Goal: Task Accomplishment & Management: Complete application form

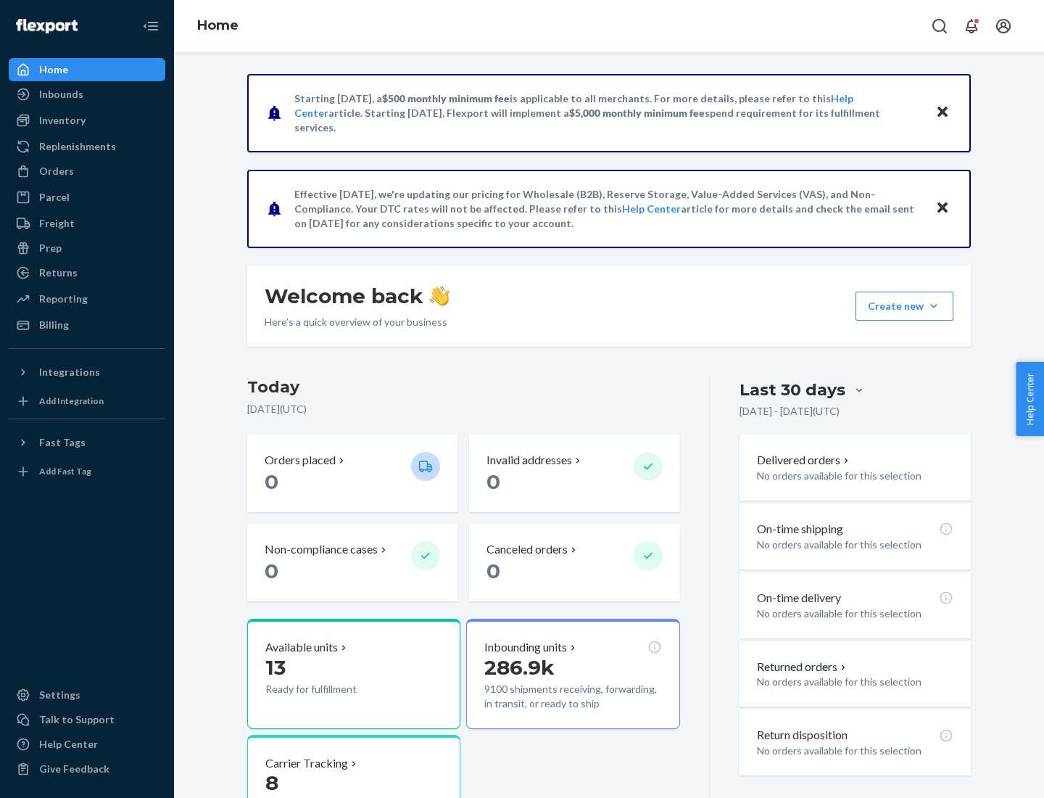
click at [934, 306] on button "Create new Create new inbound Create new order Create new product" at bounding box center [905, 306] width 98 height 29
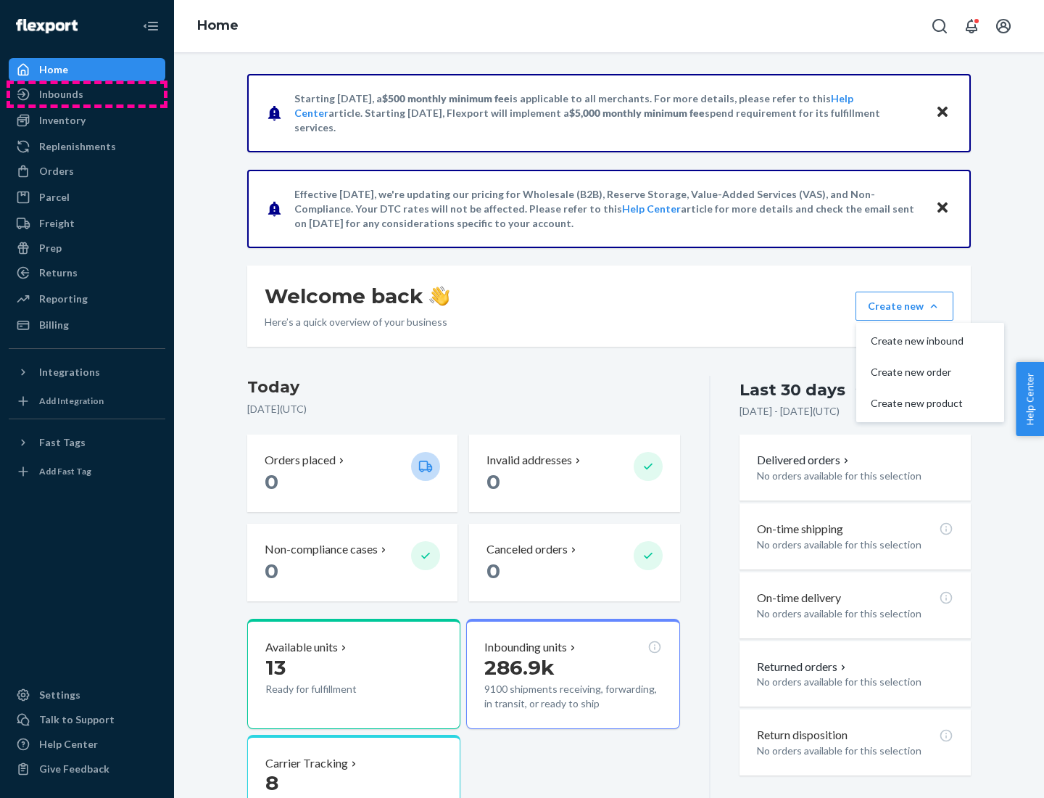
click at [87, 94] on div "Inbounds" at bounding box center [87, 94] width 154 height 20
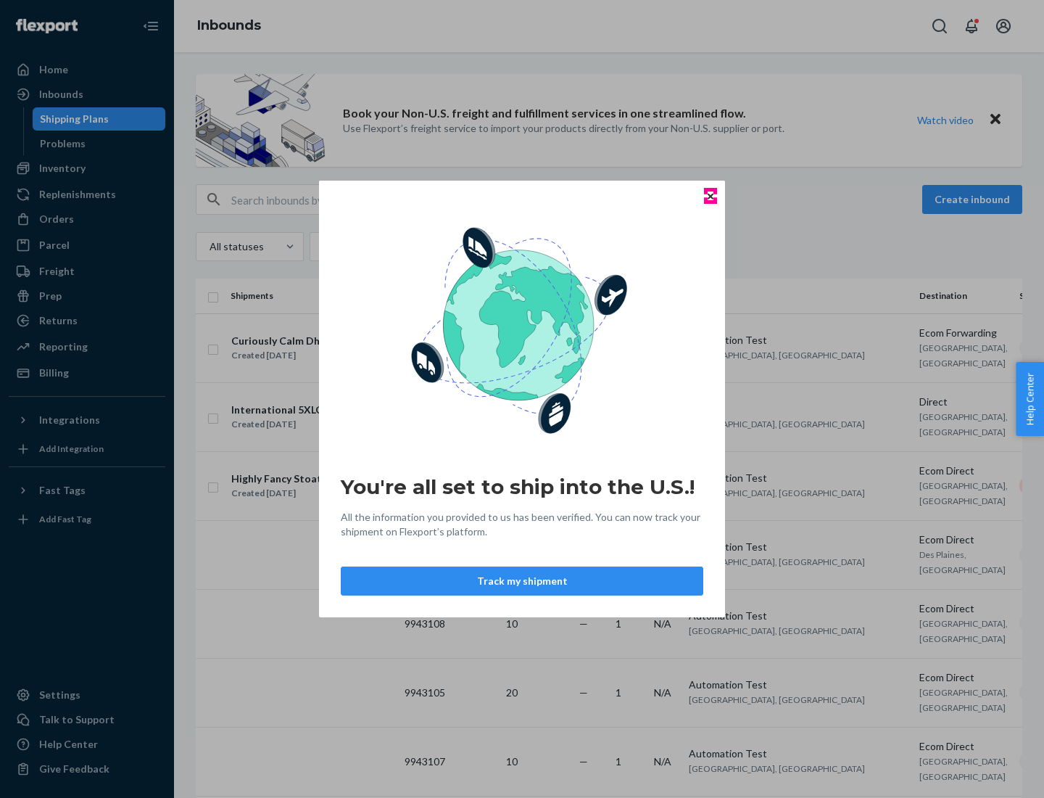
click at [710, 196] on icon "Close" at bounding box center [711, 196] width 6 height 6
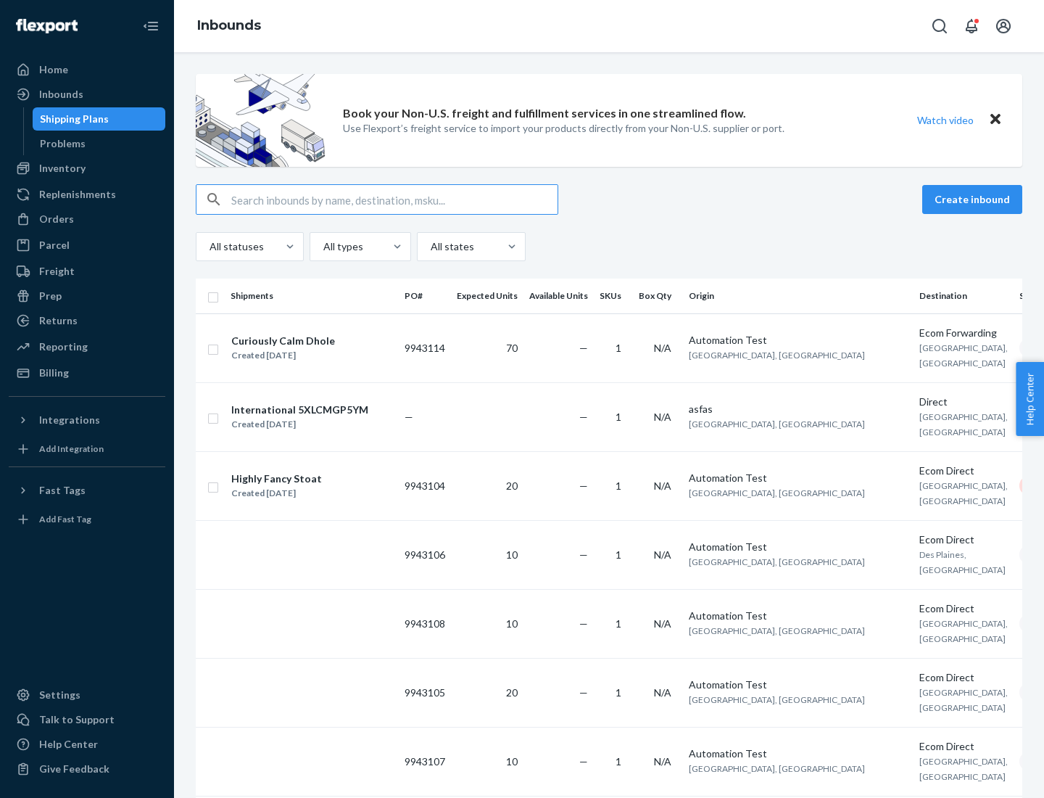
click at [975, 199] on button "Create inbound" at bounding box center [972, 199] width 100 height 29
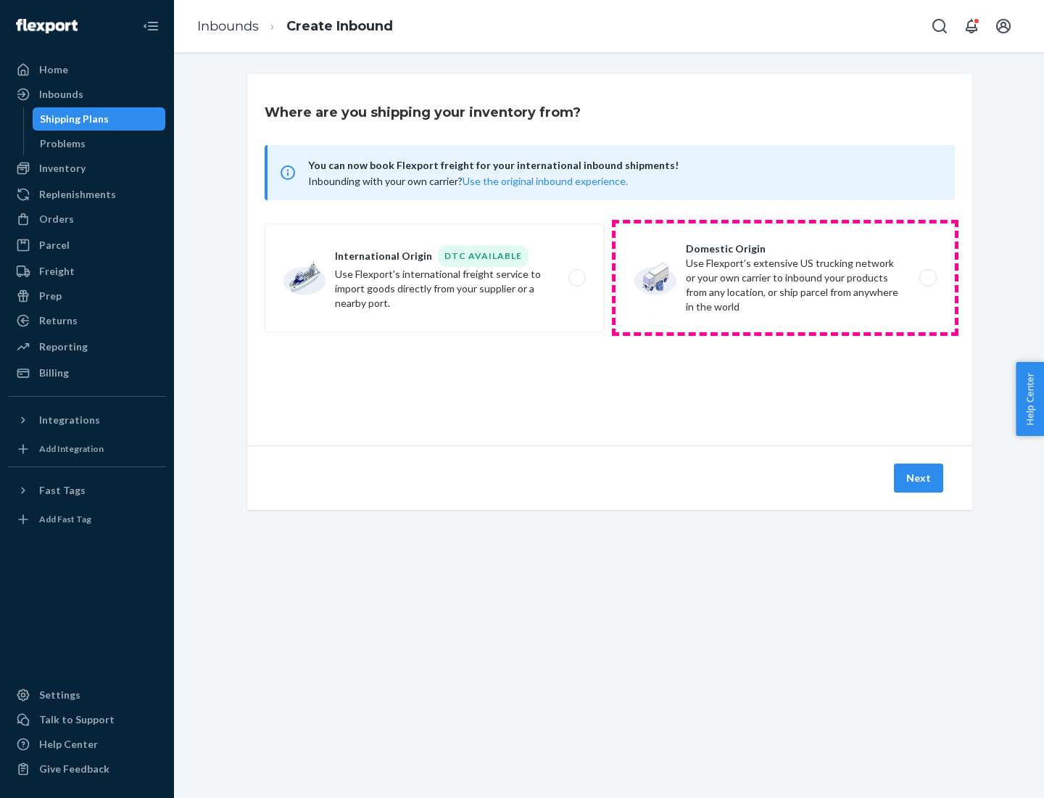
click at [785, 278] on label "Domestic Origin Use Flexport’s extensive US trucking network or your own carrie…" at bounding box center [785, 277] width 339 height 109
click at [927, 278] on input "Domestic Origin Use Flexport’s extensive US trucking network or your own carrie…" at bounding box center [931, 277] width 9 height 9
radio input "true"
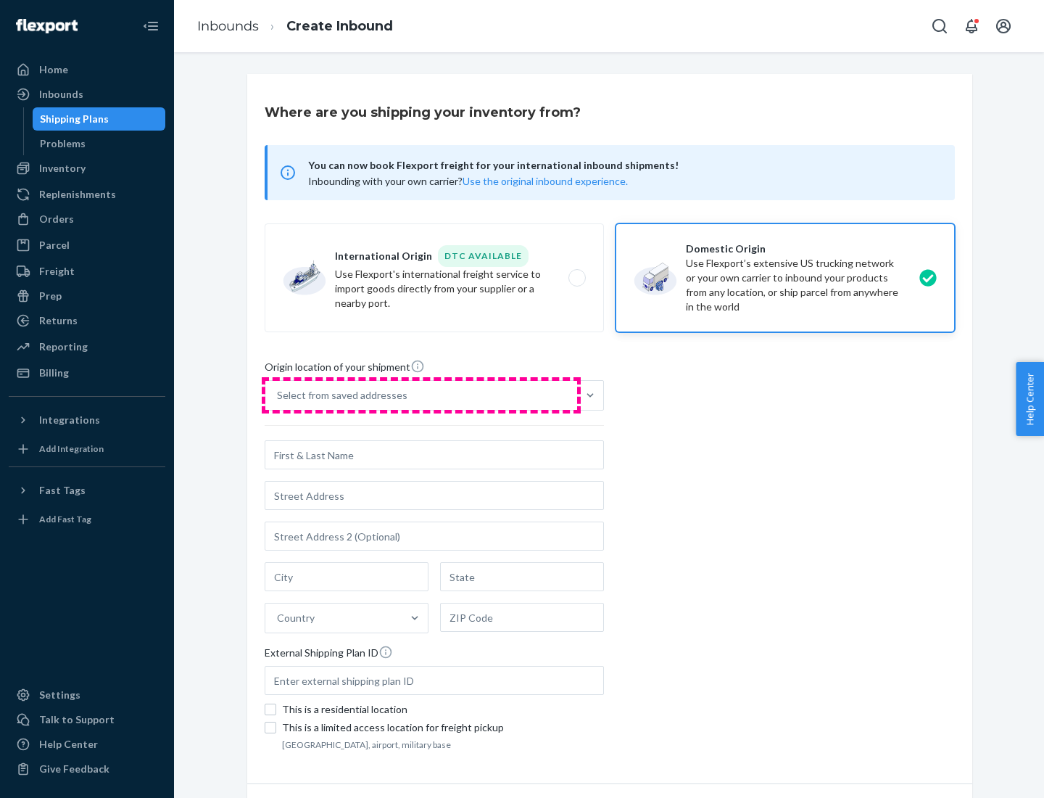
click at [421, 395] on div "Select from saved addresses" at bounding box center [421, 395] width 312 height 29
click at [278, 395] on input "Select from saved addresses" at bounding box center [277, 395] width 1 height 15
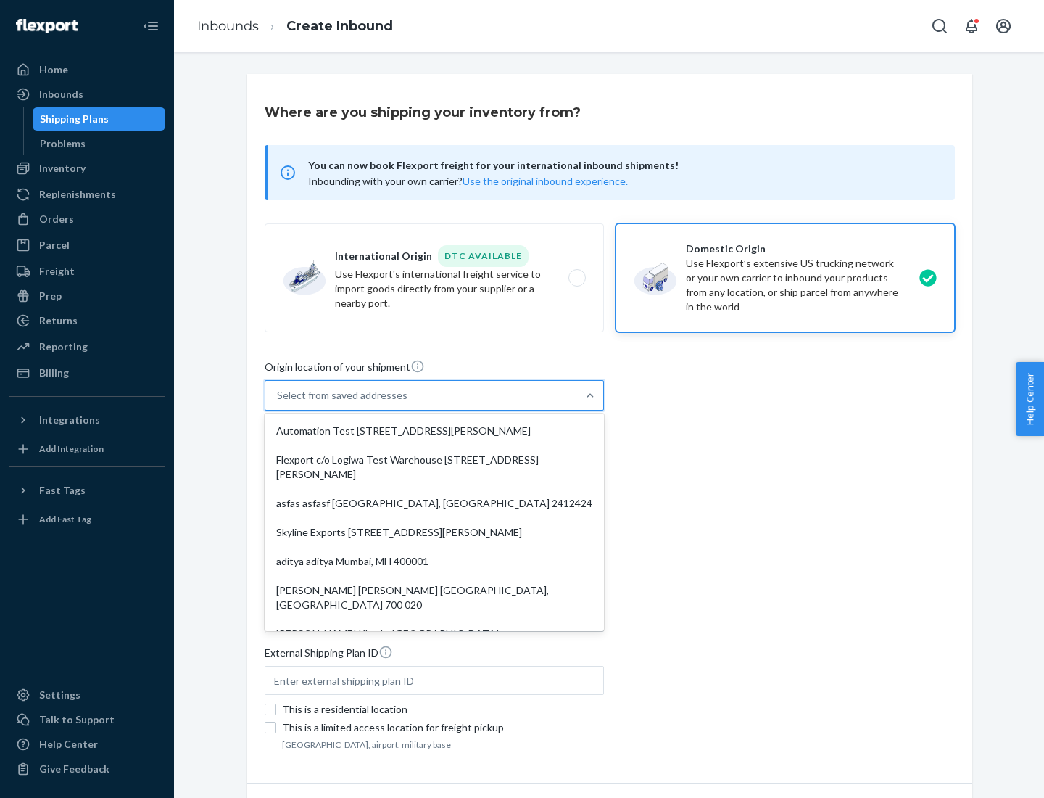
scroll to position [6, 0]
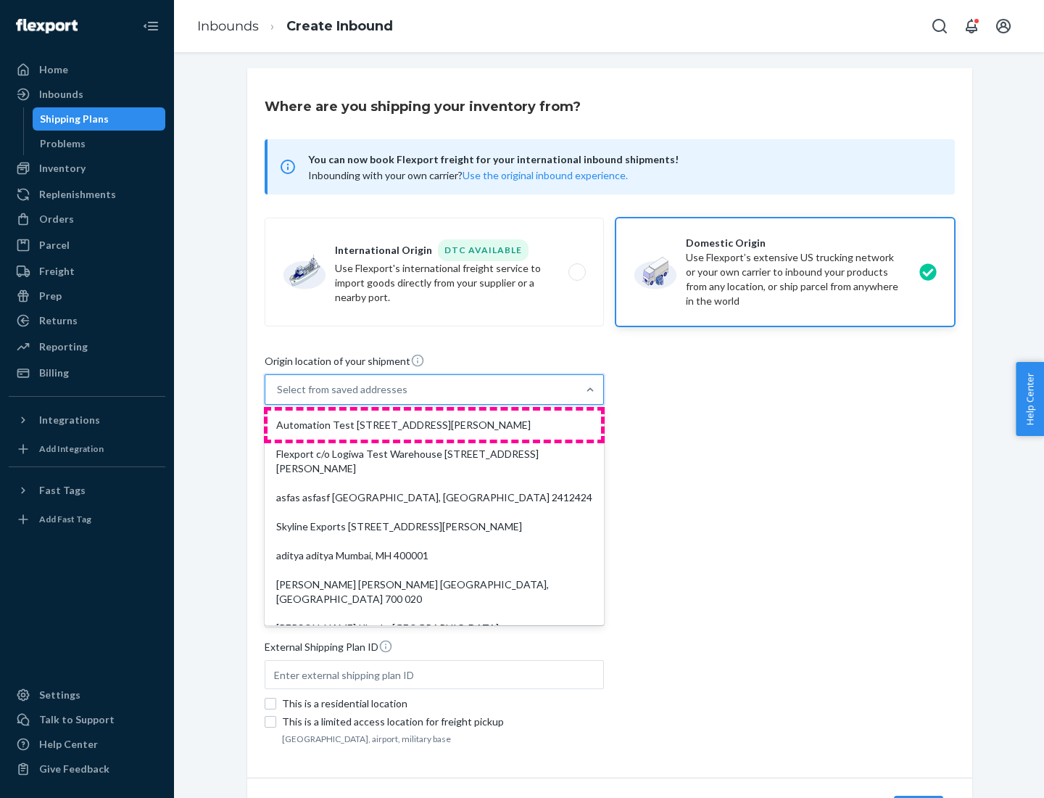
click at [434, 425] on div "Automation Test [STREET_ADDRESS][PERSON_NAME]" at bounding box center [435, 424] width 334 height 29
click at [278, 397] on input "option Automation Test [STREET_ADDRESS][PERSON_NAME]. 9 results available. Use …" at bounding box center [277, 389] width 1 height 15
type input "Automation Test"
type input "9th Floor"
type input "[GEOGRAPHIC_DATA]"
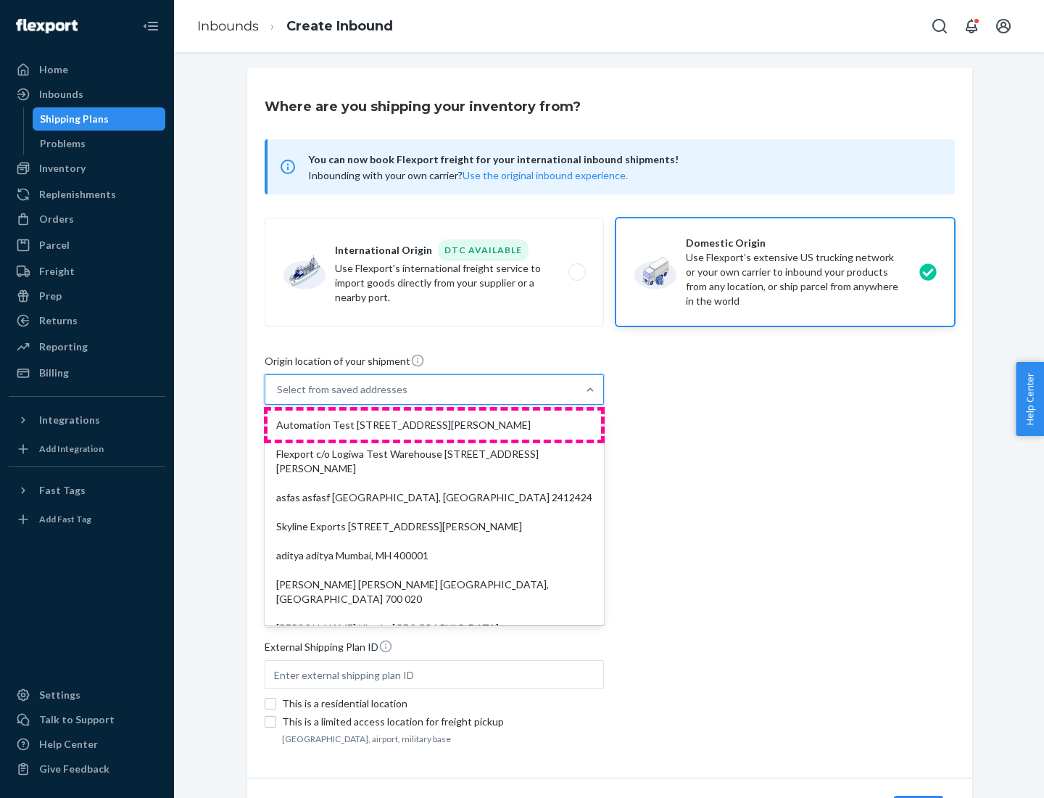
type input "CA"
type input "94104"
type input "[STREET_ADDRESS][PERSON_NAME]"
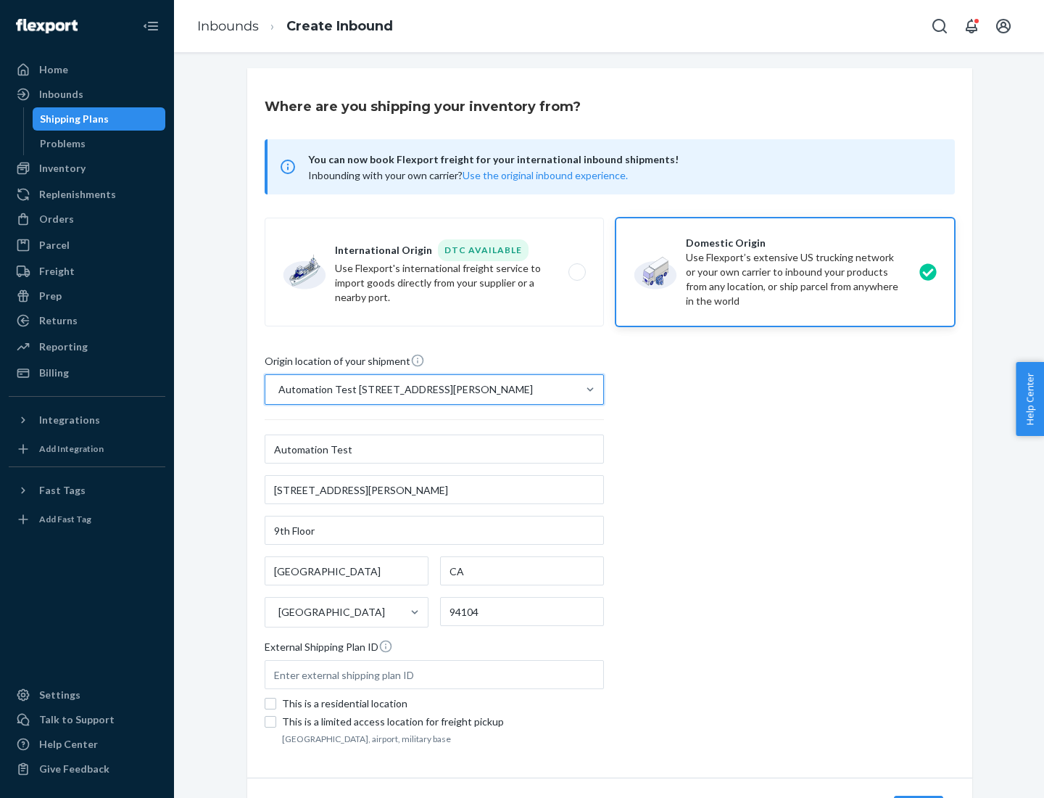
scroll to position [85, 0]
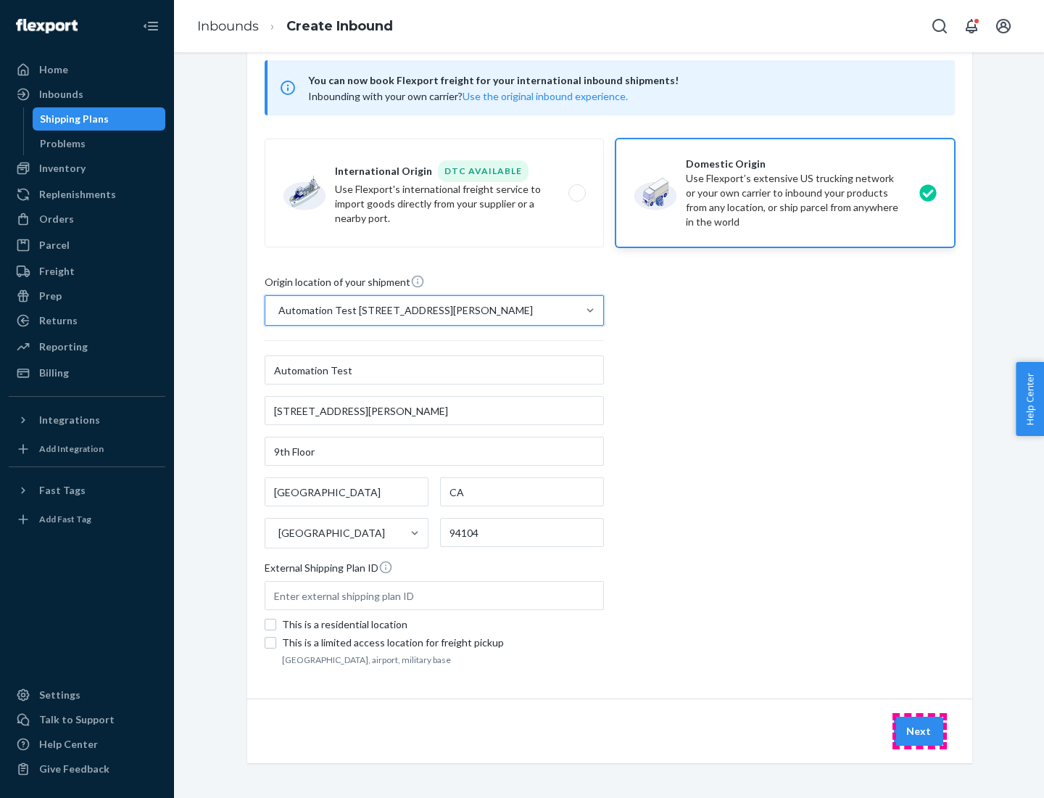
click at [919, 731] on button "Next" at bounding box center [918, 730] width 49 height 29
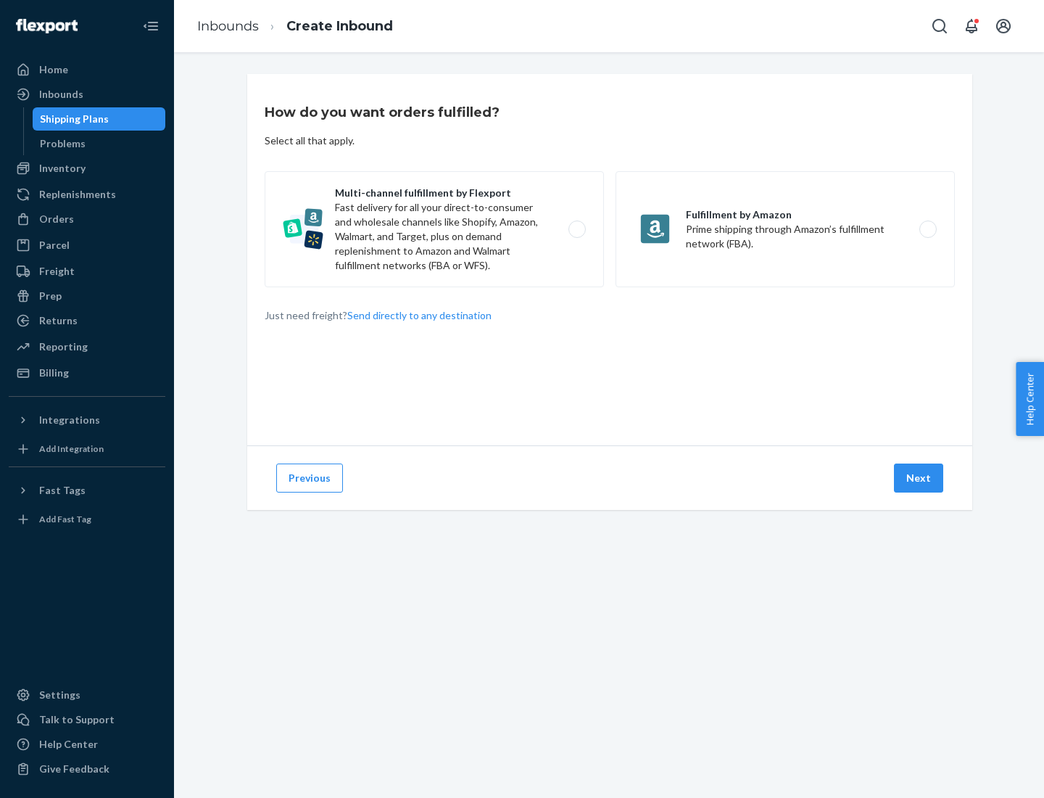
click at [434, 229] on label "Multi-channel fulfillment by Flexport Fast delivery for all your direct-to-cons…" at bounding box center [434, 229] width 339 height 116
click at [576, 229] on input "Multi-channel fulfillment by Flexport Fast delivery for all your direct-to-cons…" at bounding box center [580, 229] width 9 height 9
radio input "true"
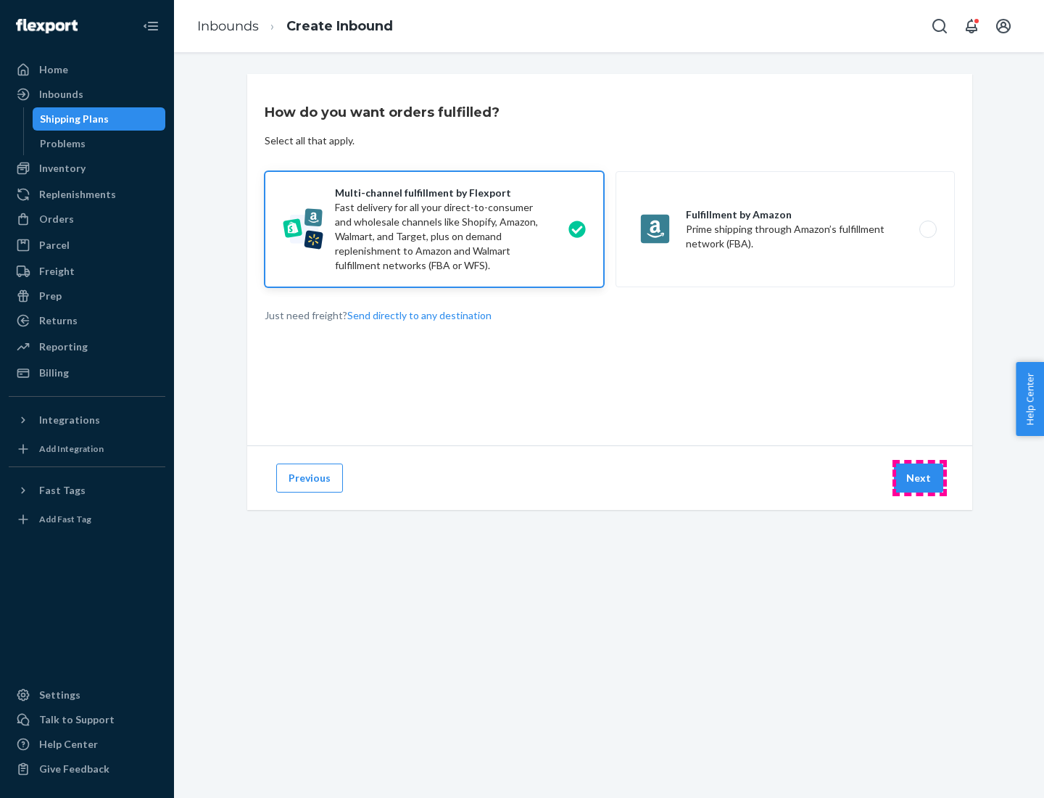
click at [919, 478] on button "Next" at bounding box center [918, 477] width 49 height 29
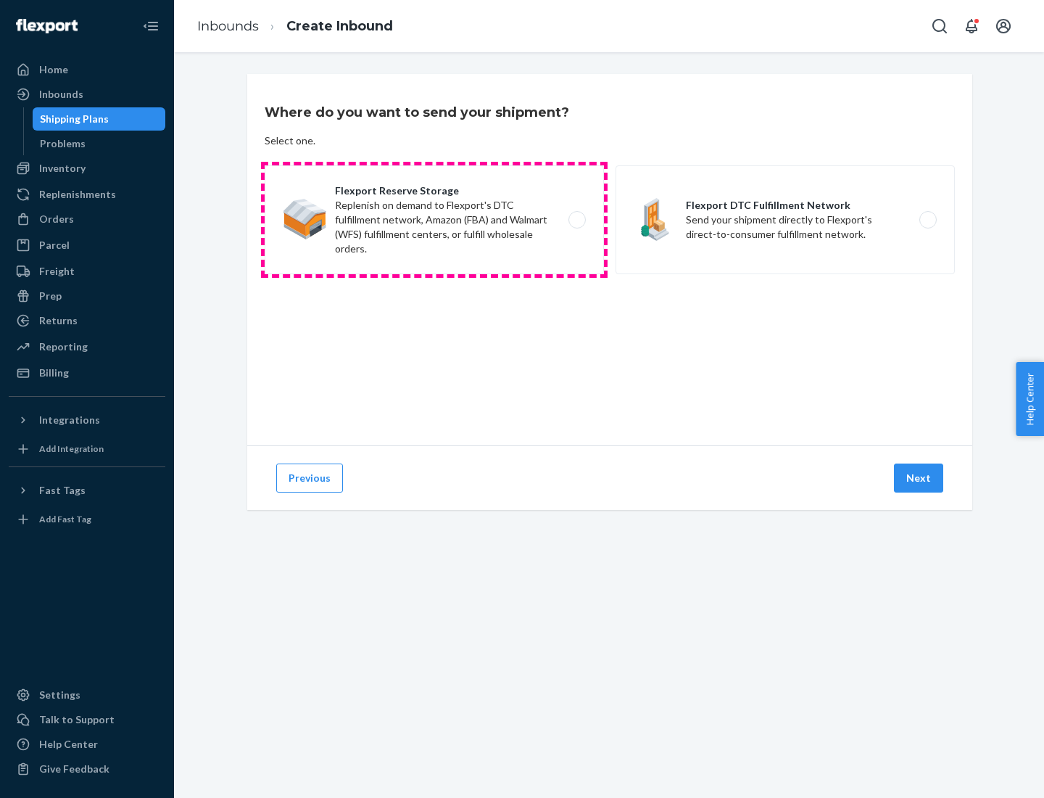
click at [434, 220] on label "Flexport Reserve Storage Replenish on demand to Flexport's DTC fulfillment netw…" at bounding box center [434, 219] width 339 height 109
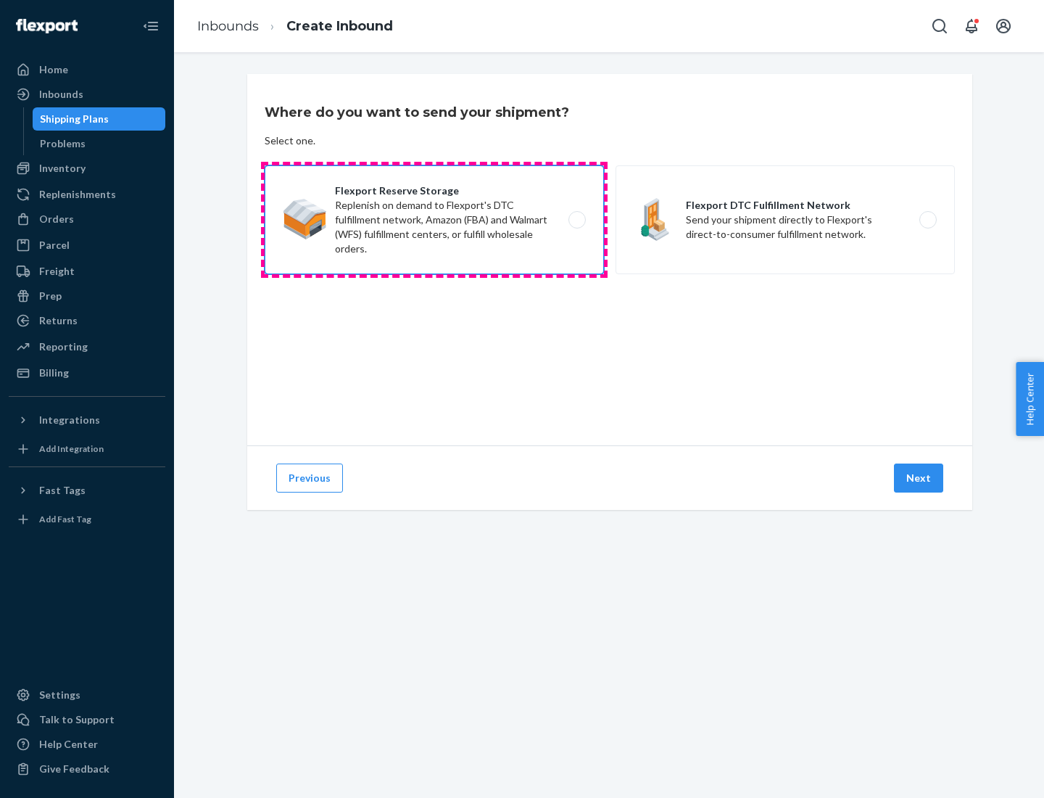
click at [576, 220] on input "Flexport Reserve Storage Replenish on demand to Flexport's DTC fulfillment netw…" at bounding box center [580, 219] width 9 height 9
radio input "true"
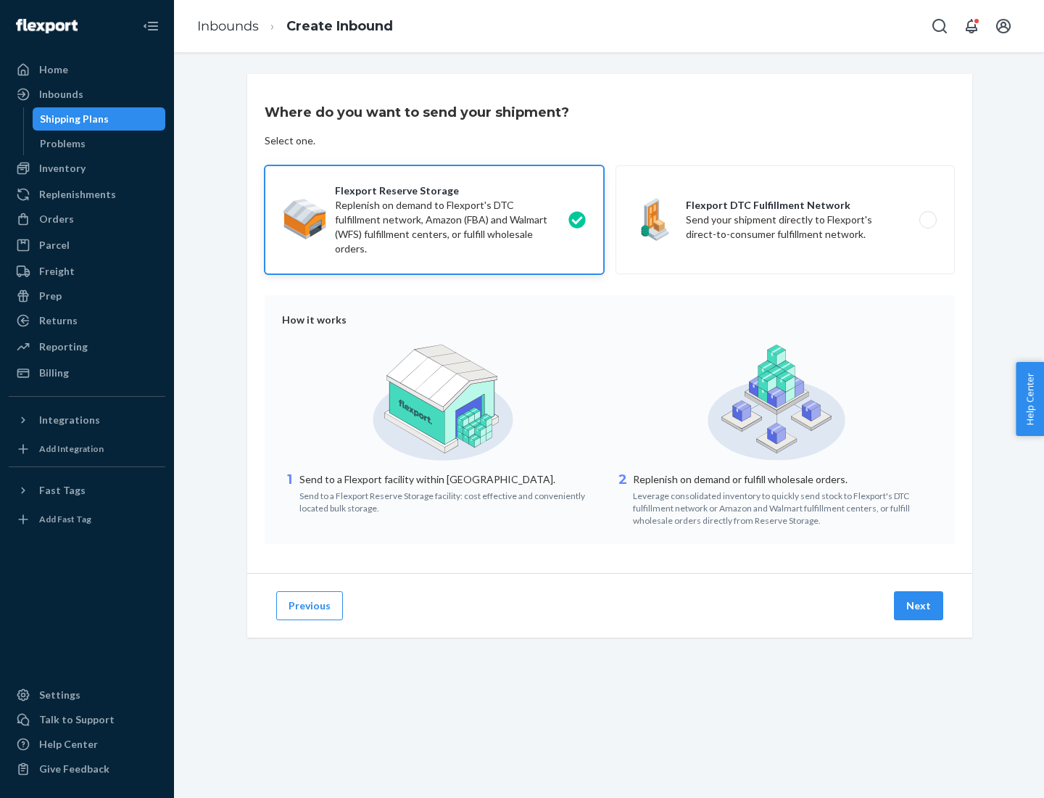
click at [919, 605] on button "Next" at bounding box center [918, 605] width 49 height 29
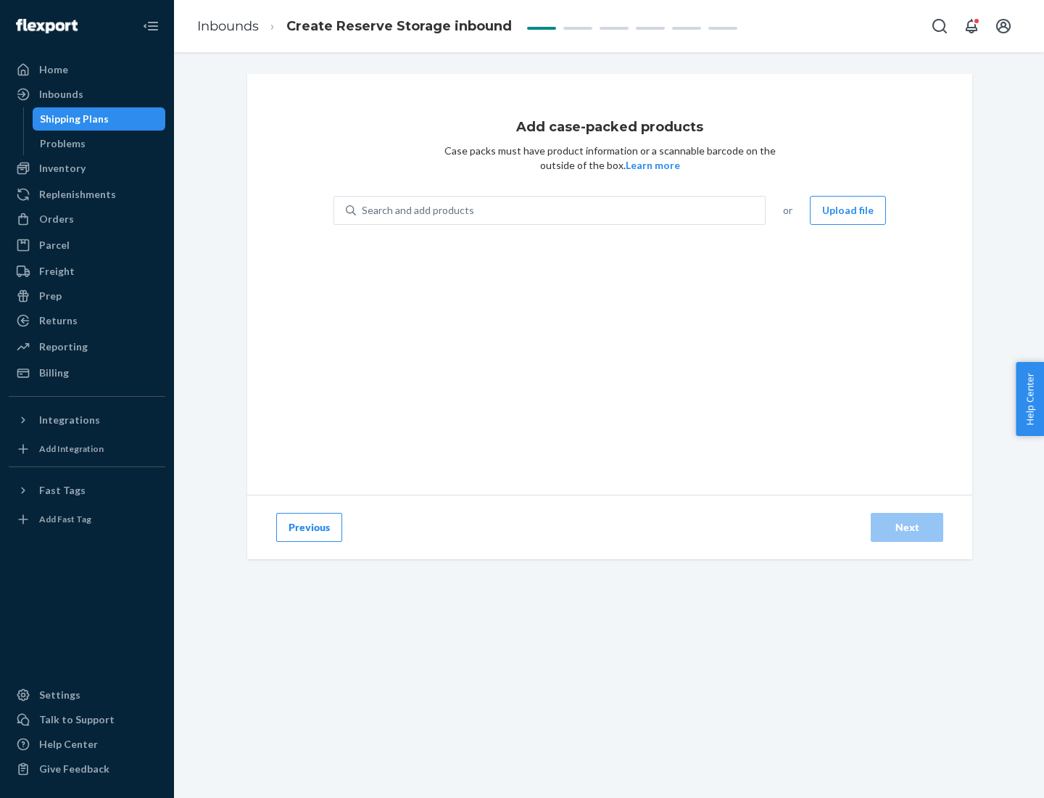
click at [561, 210] on div "Search and add products" at bounding box center [560, 210] width 409 height 26
click at [363, 210] on input "Search and add products" at bounding box center [362, 210] width 1 height 15
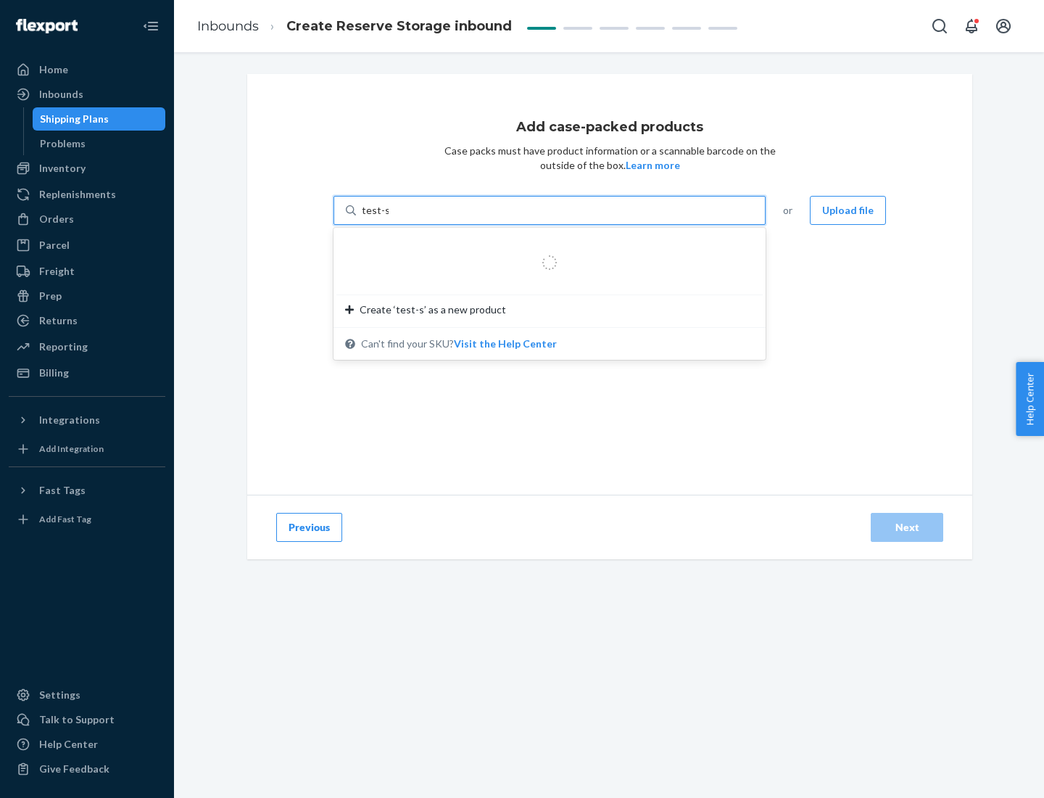
type input "test-syn"
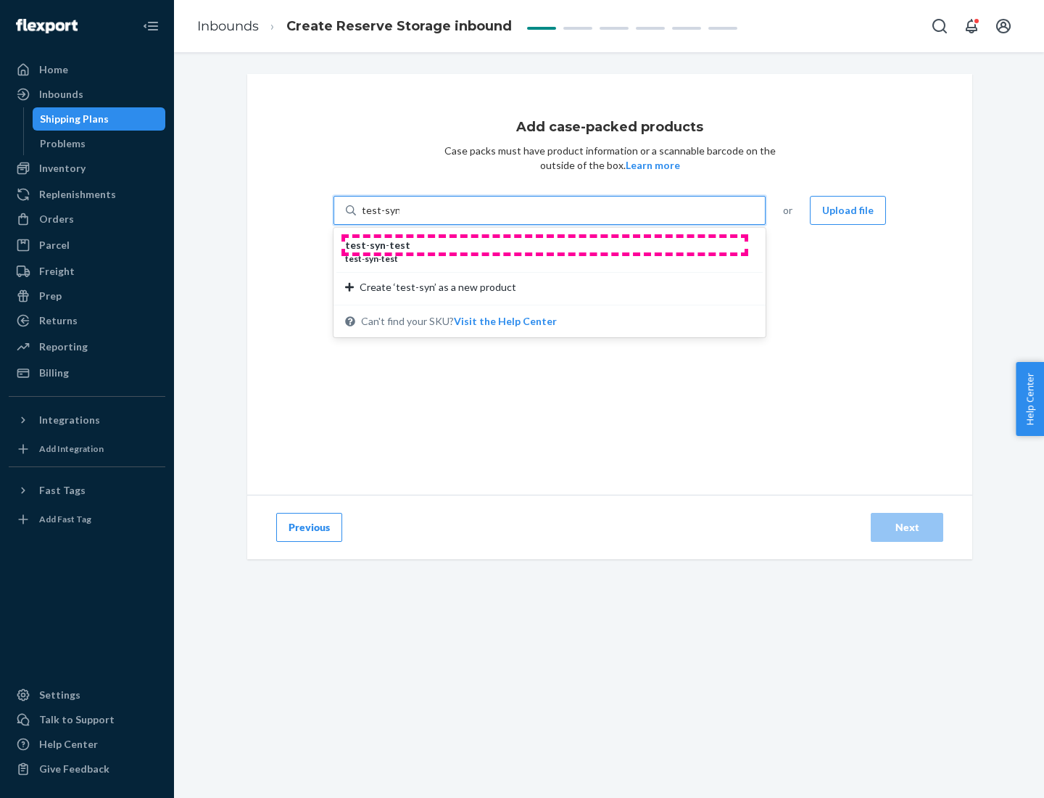
click at [545, 245] on div "test - syn - test" at bounding box center [543, 245] width 397 height 15
click at [400, 218] on input "test-syn" at bounding box center [381, 210] width 38 height 15
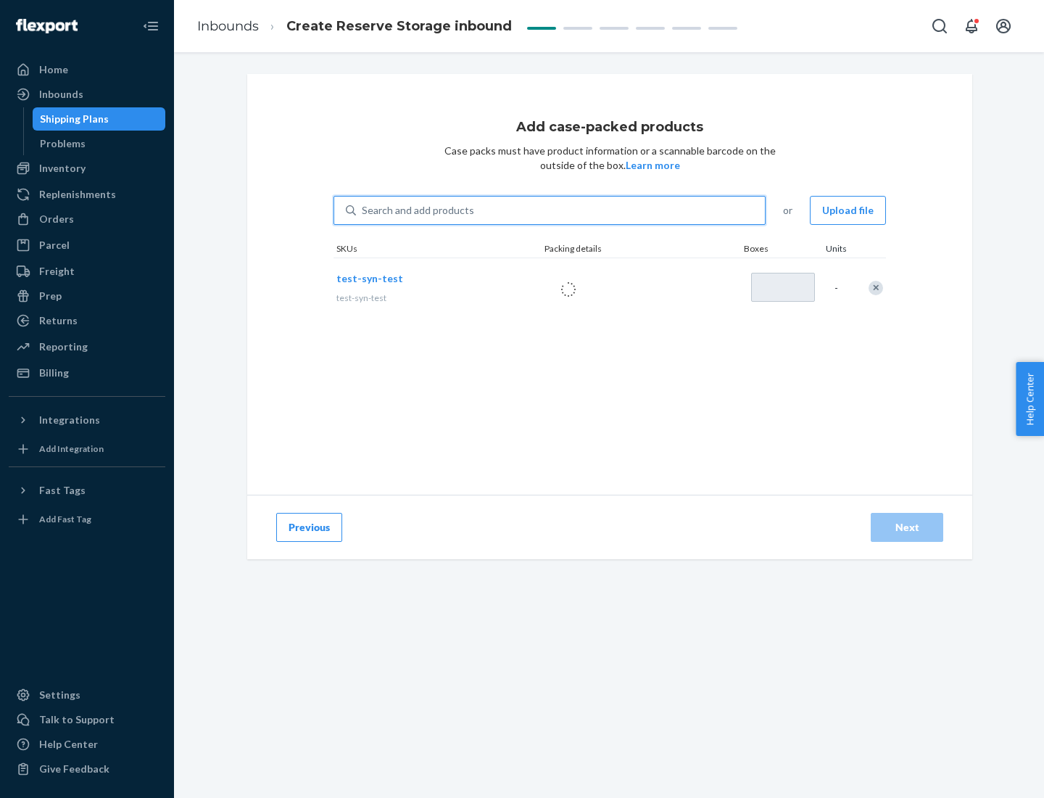
type input "1"
click at [907, 527] on div "Next" at bounding box center [907, 527] width 48 height 15
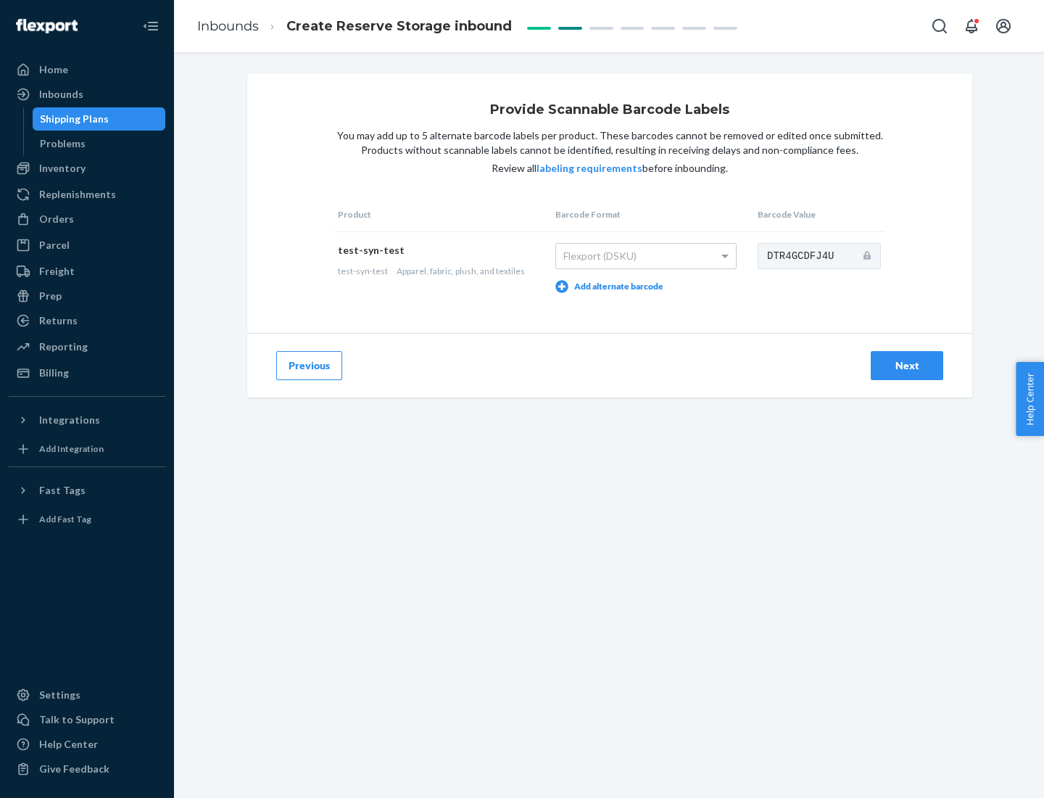
click at [907, 365] on div "Next" at bounding box center [907, 365] width 48 height 15
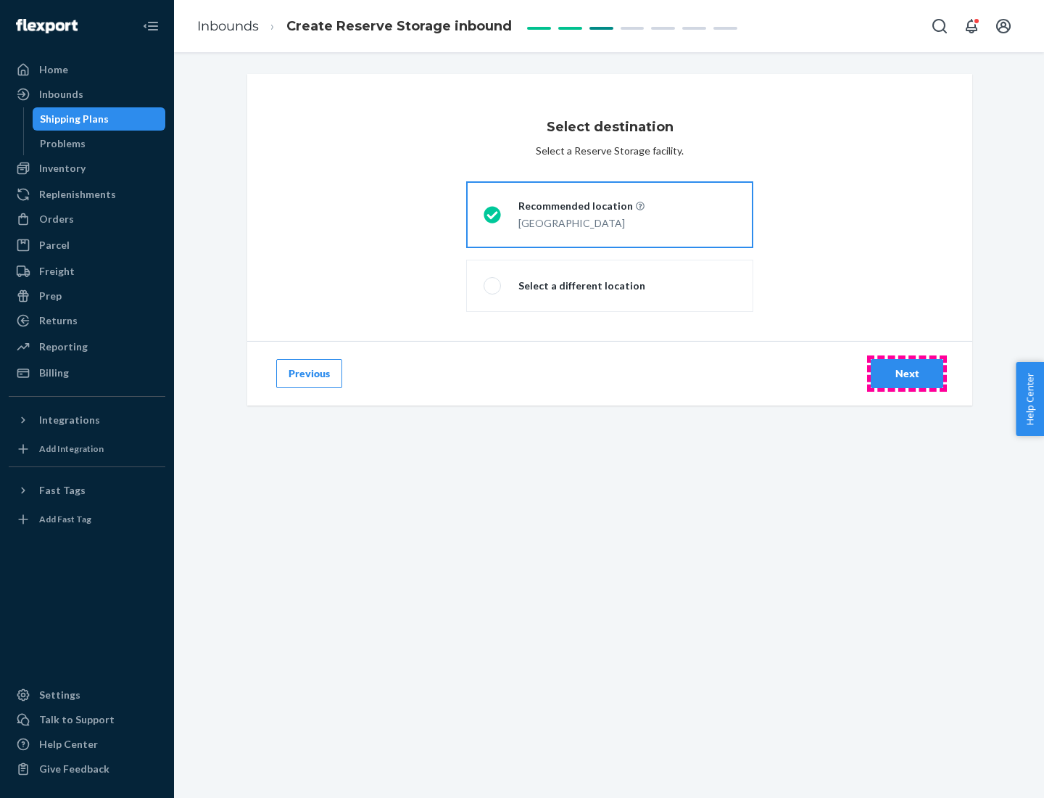
click at [907, 373] on div "Next" at bounding box center [907, 373] width 48 height 15
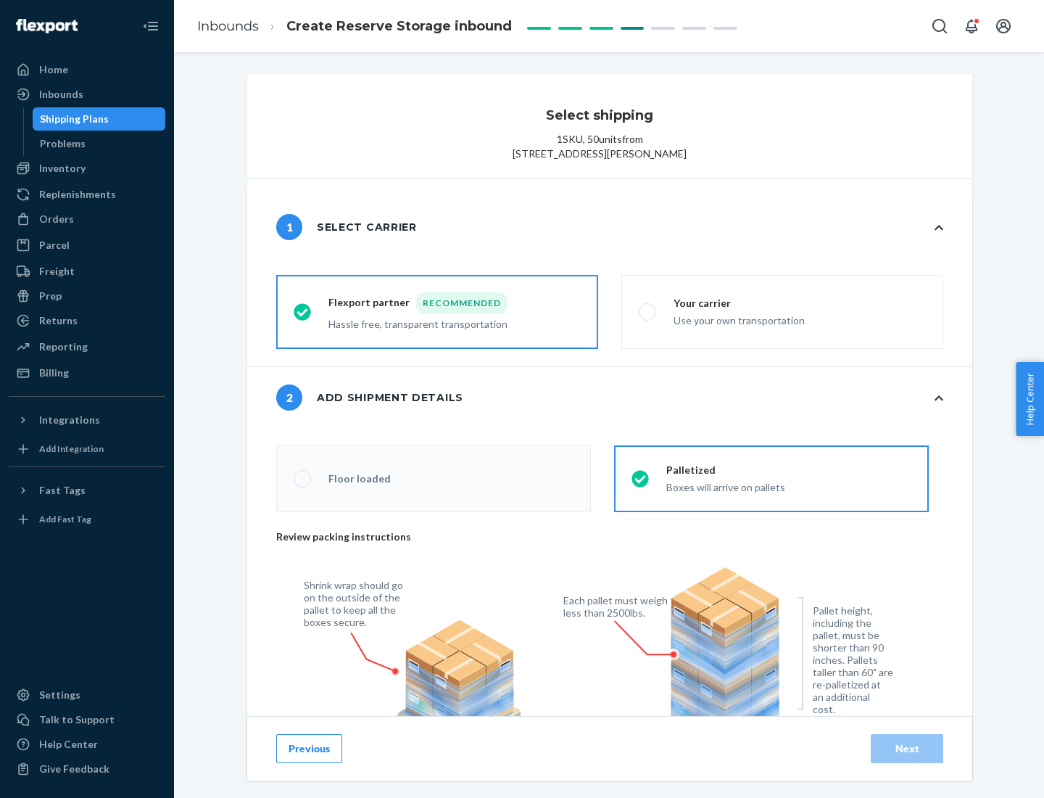
radio input "false"
type input "1"
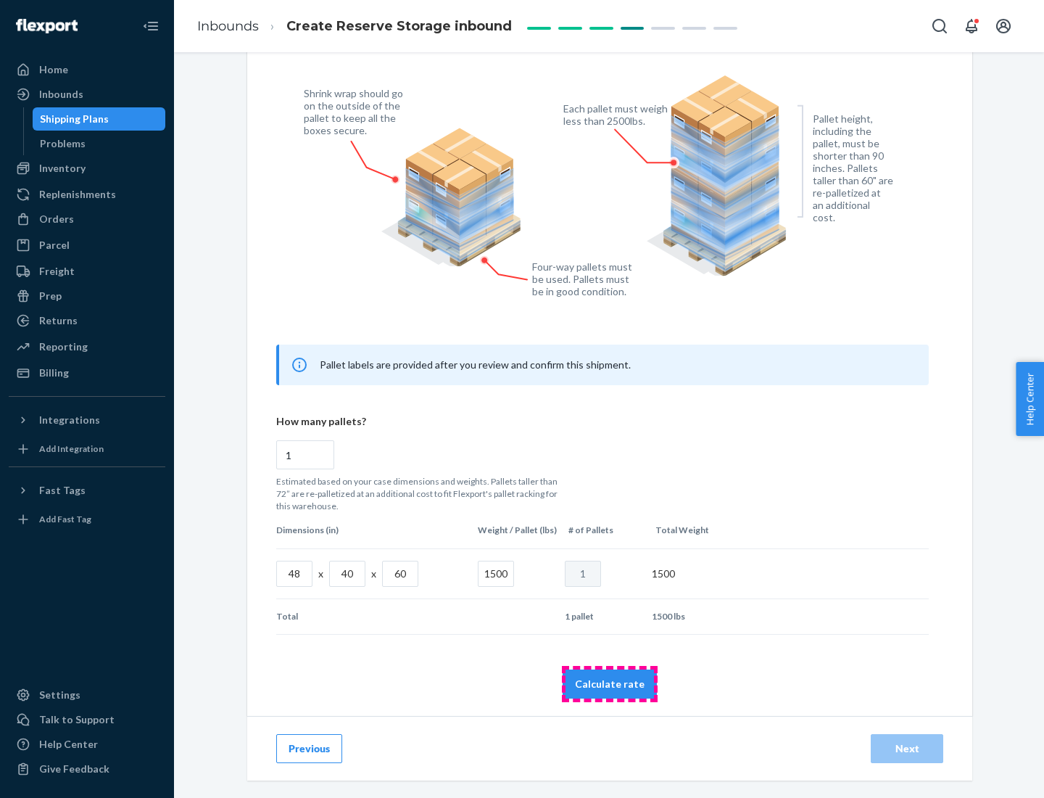
click at [610, 683] on button "Calculate rate" at bounding box center [610, 683] width 94 height 29
radio input "false"
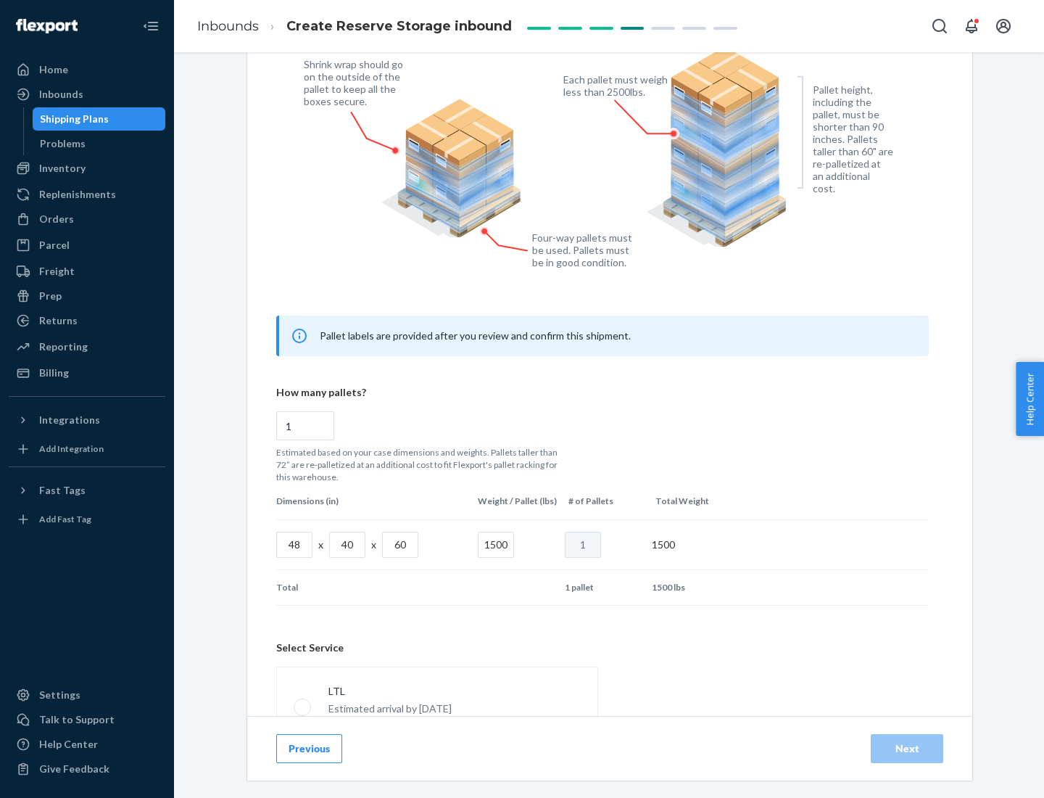
scroll to position [641, 0]
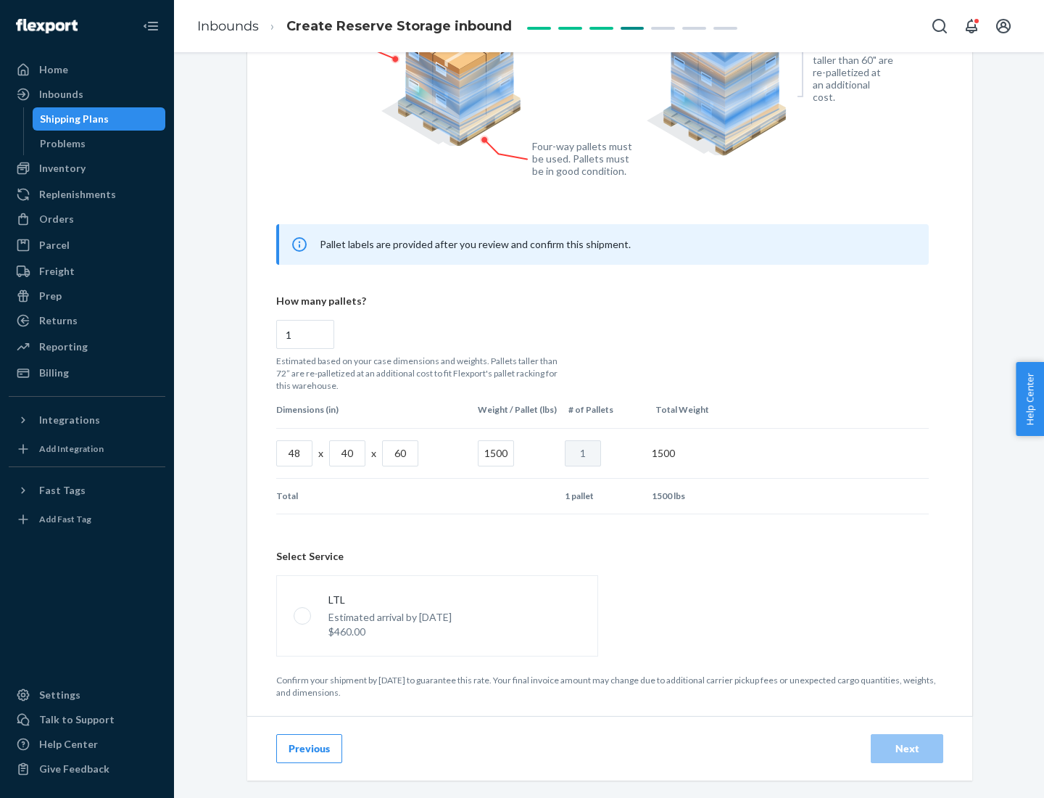
click at [437, 615] on p "Estimated arrival by [DATE]" at bounding box center [389, 617] width 123 height 15
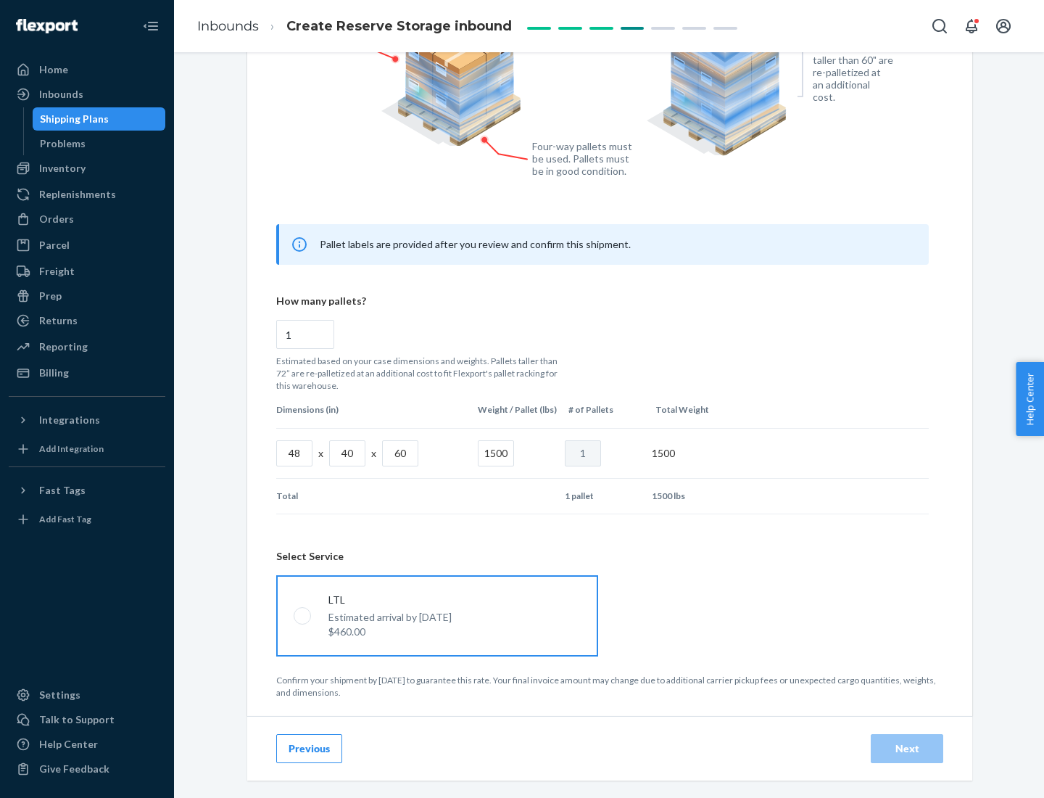
click at [303, 615] on input "LTL Estimated arrival by [DATE] $460.00" at bounding box center [298, 615] width 9 height 9
radio input "true"
radio input "false"
click at [907, 748] on div "Next" at bounding box center [907, 748] width 48 height 15
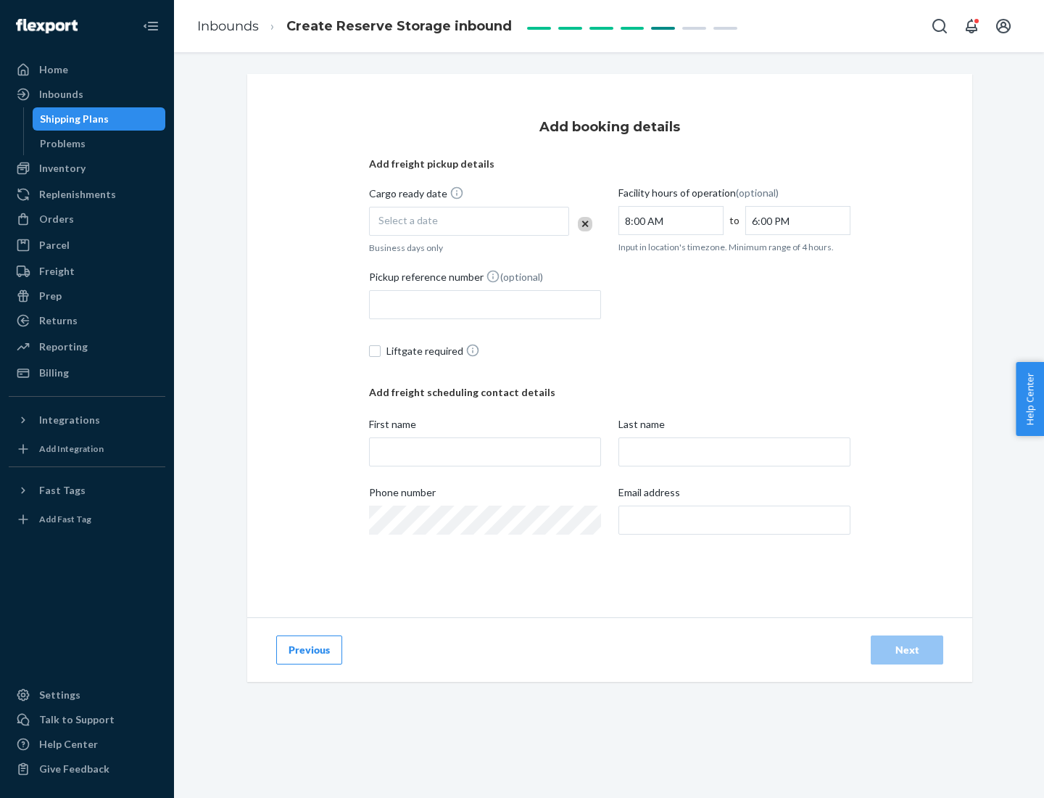
click at [469, 221] on div "Select a date" at bounding box center [469, 221] width 200 height 29
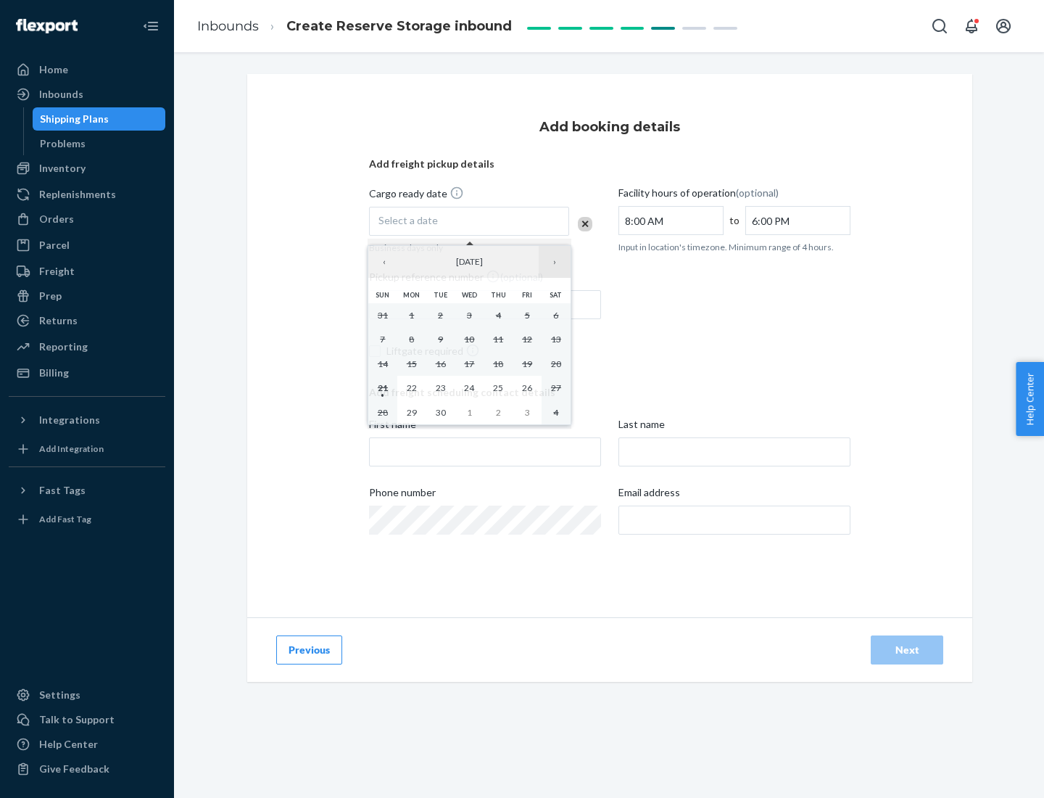
click at [555, 262] on button "›" at bounding box center [555, 262] width 32 height 32
click at [498, 387] on abbr "23" at bounding box center [498, 387] width 10 height 11
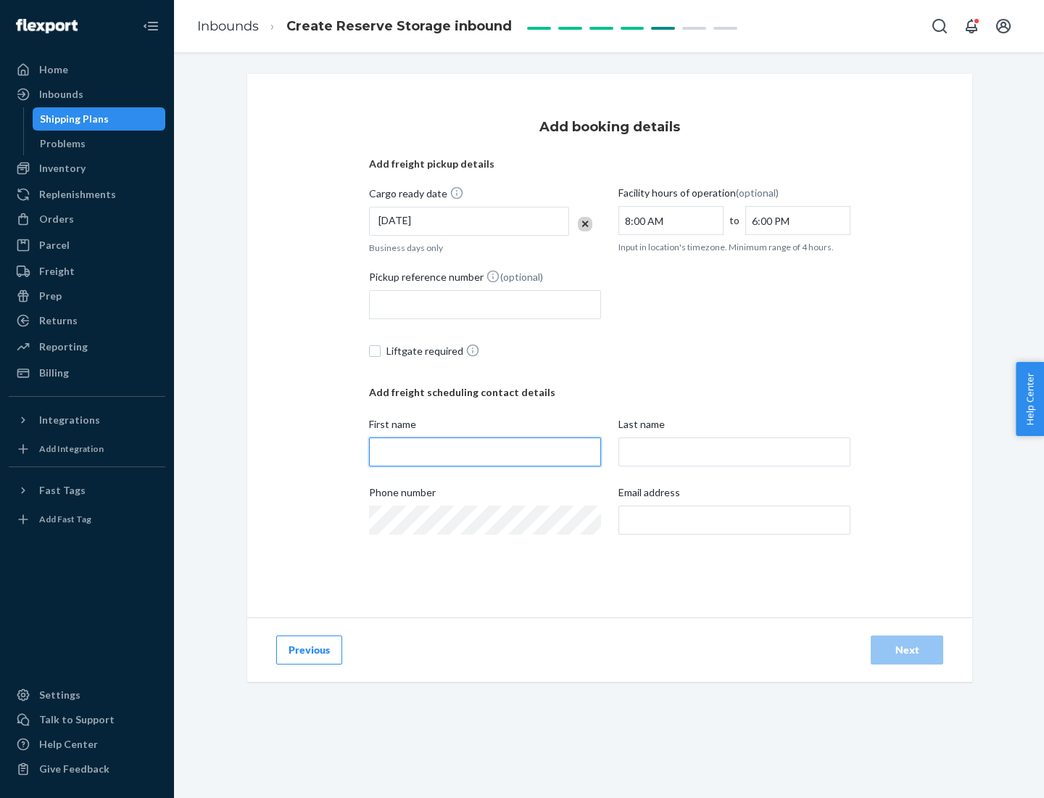
click at [485, 452] on input "First name" at bounding box center [485, 451] width 232 height 29
type input "[PERSON_NAME]"
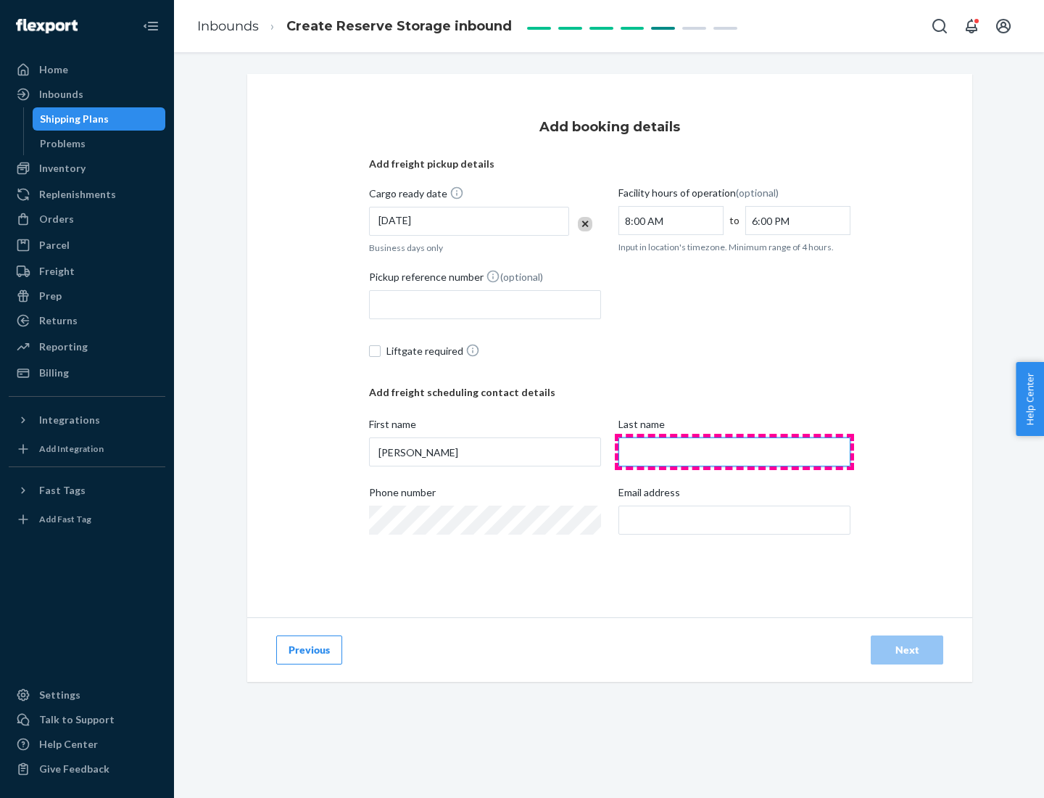
click at [735, 452] on input "Last name" at bounding box center [735, 451] width 232 height 29
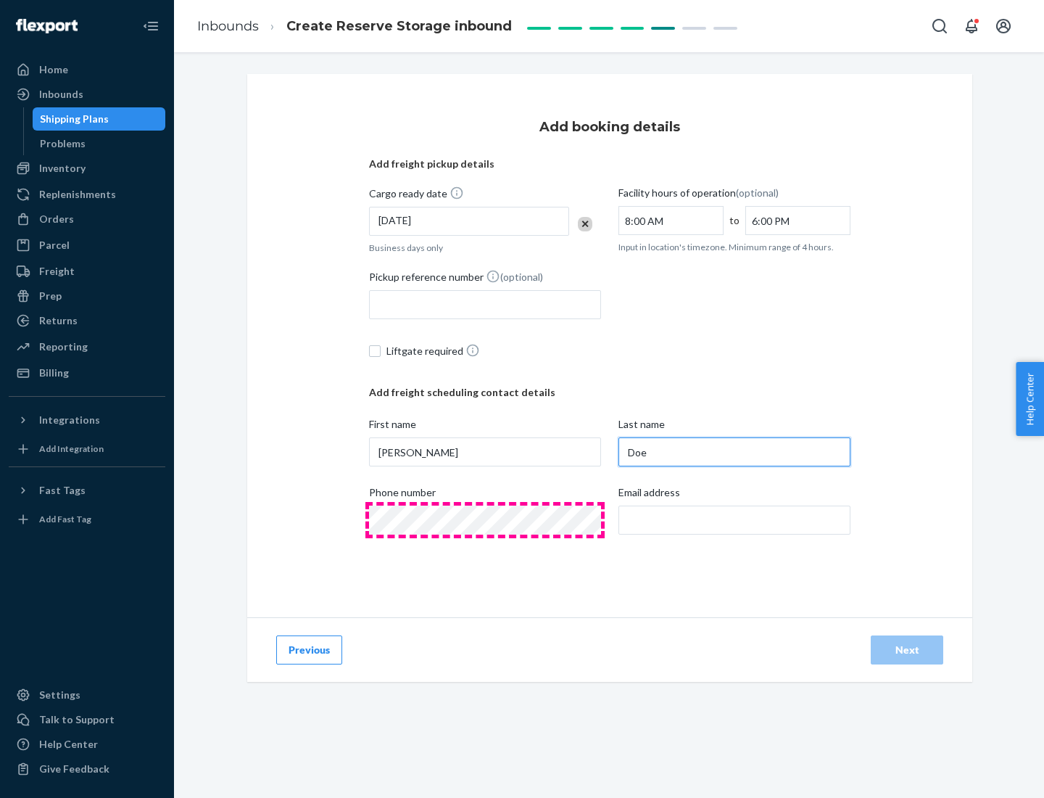
type input "Doe"
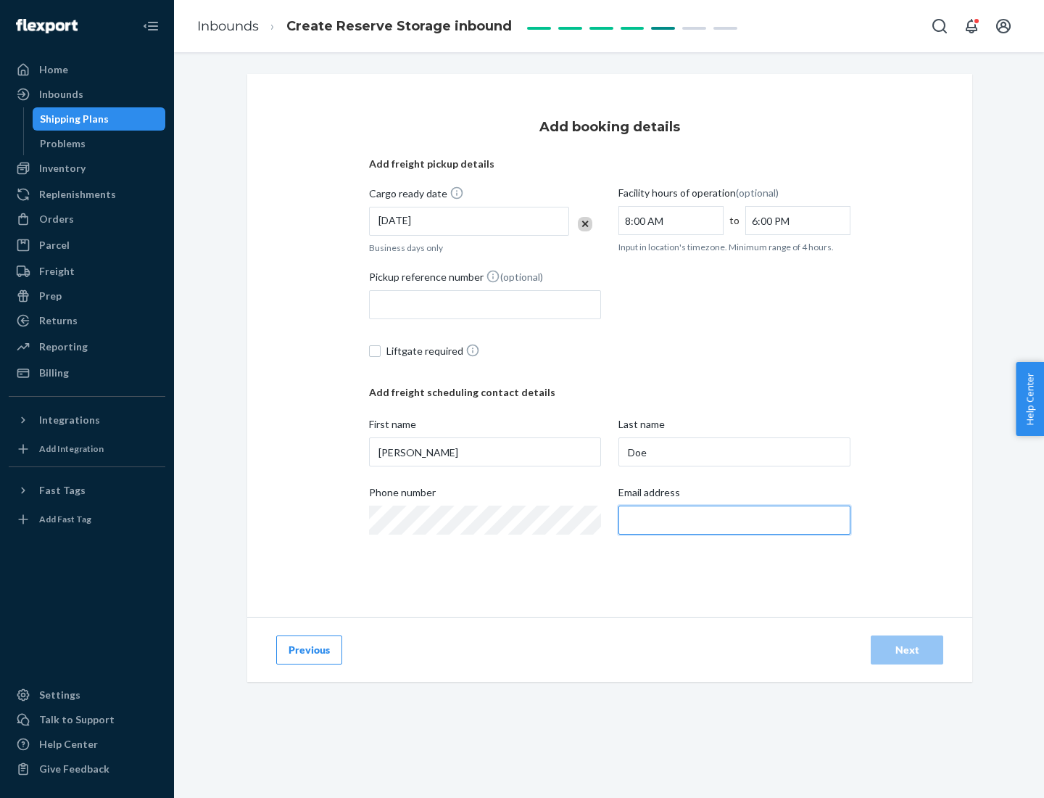
click at [735, 520] on input "Email address" at bounding box center [735, 519] width 232 height 29
type input "[EMAIL_ADDRESS][DOMAIN_NAME]"
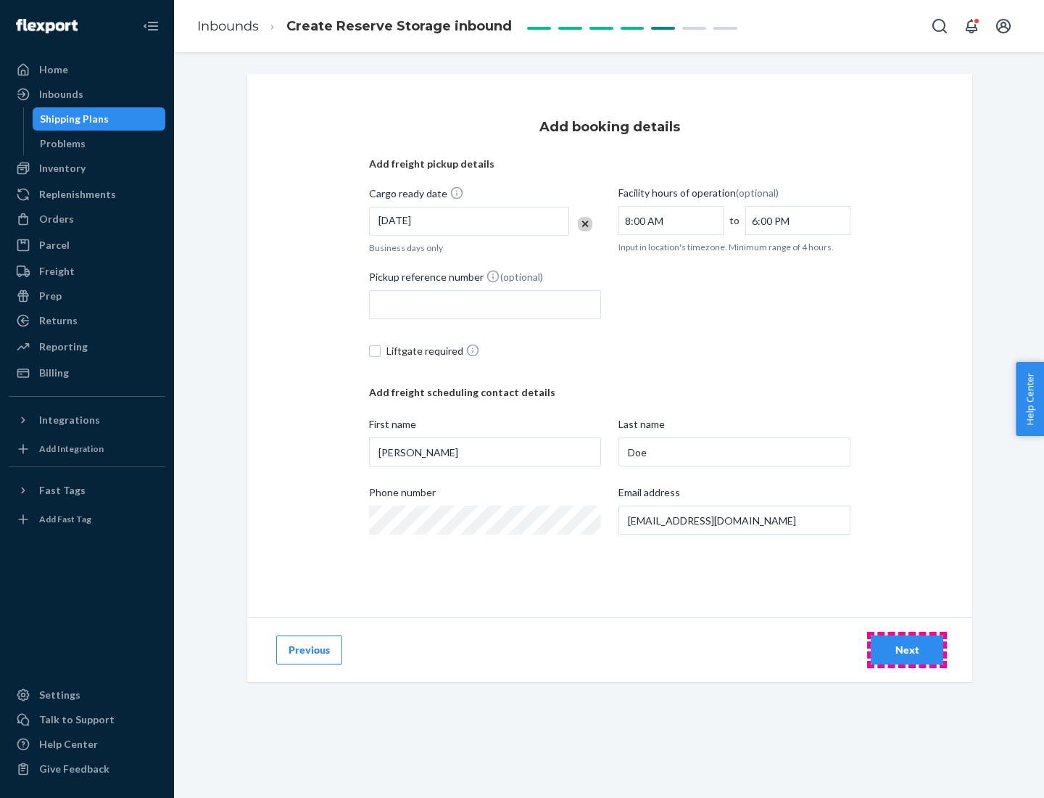
click at [907, 650] on div "Next" at bounding box center [907, 649] width 48 height 15
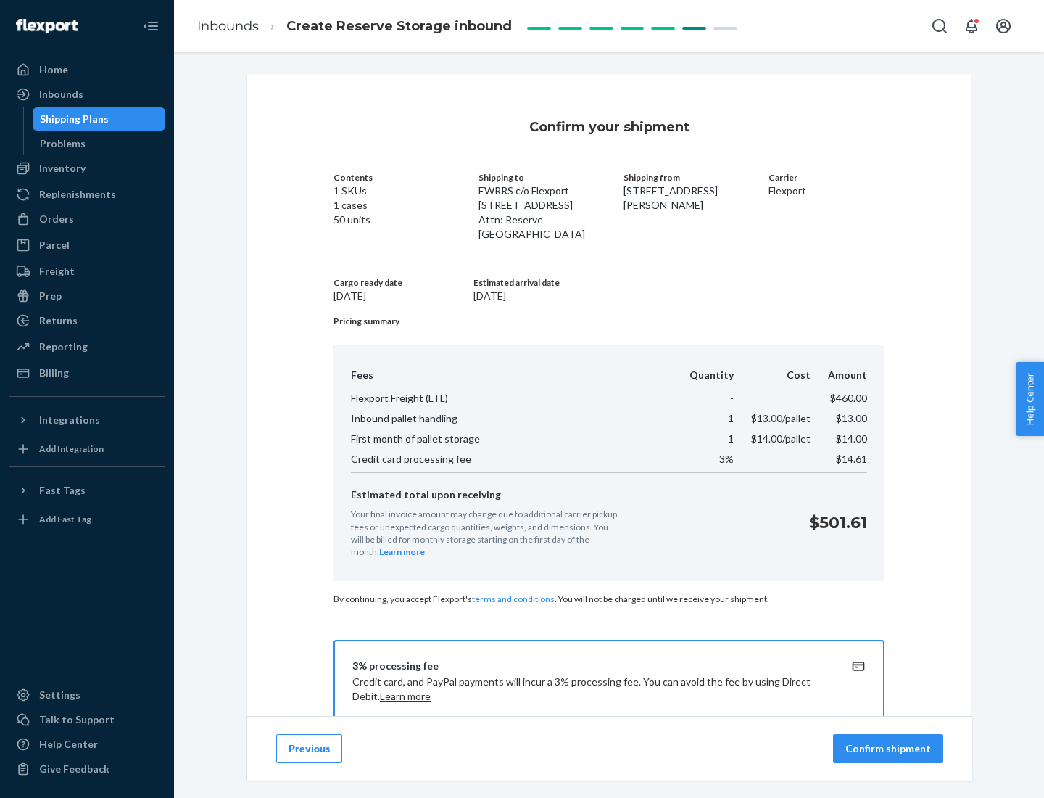
scroll to position [209, 0]
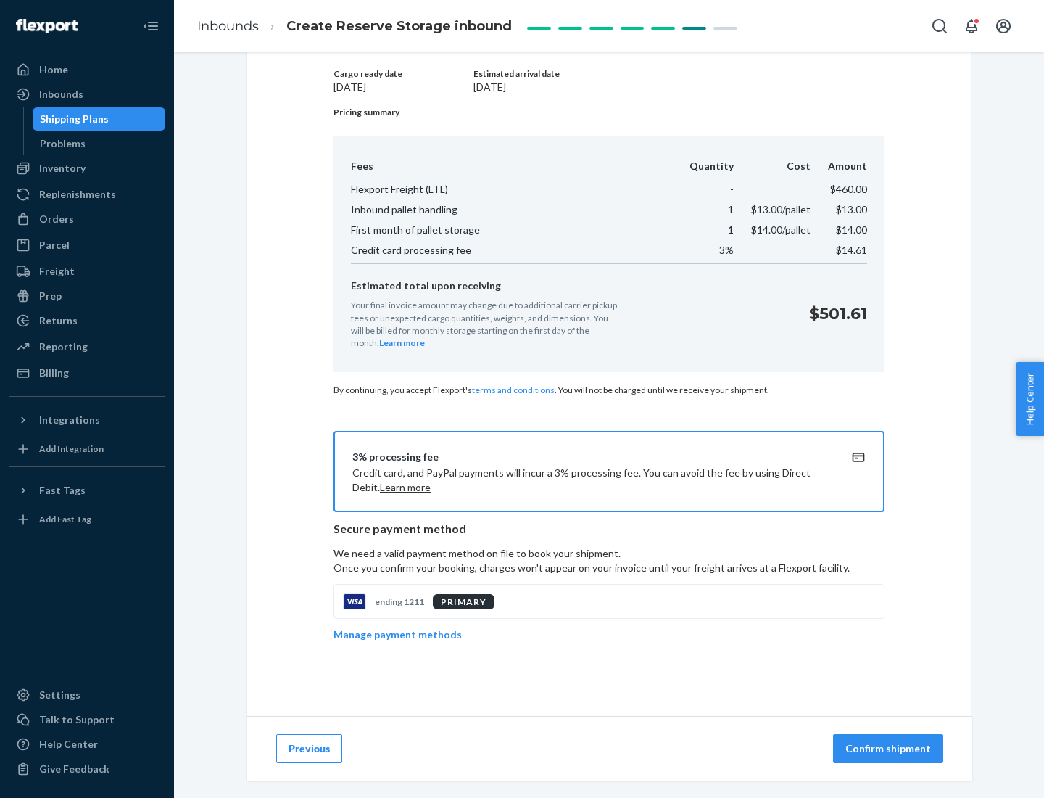
click at [890, 748] on p "Confirm shipment" at bounding box center [889, 748] width 86 height 15
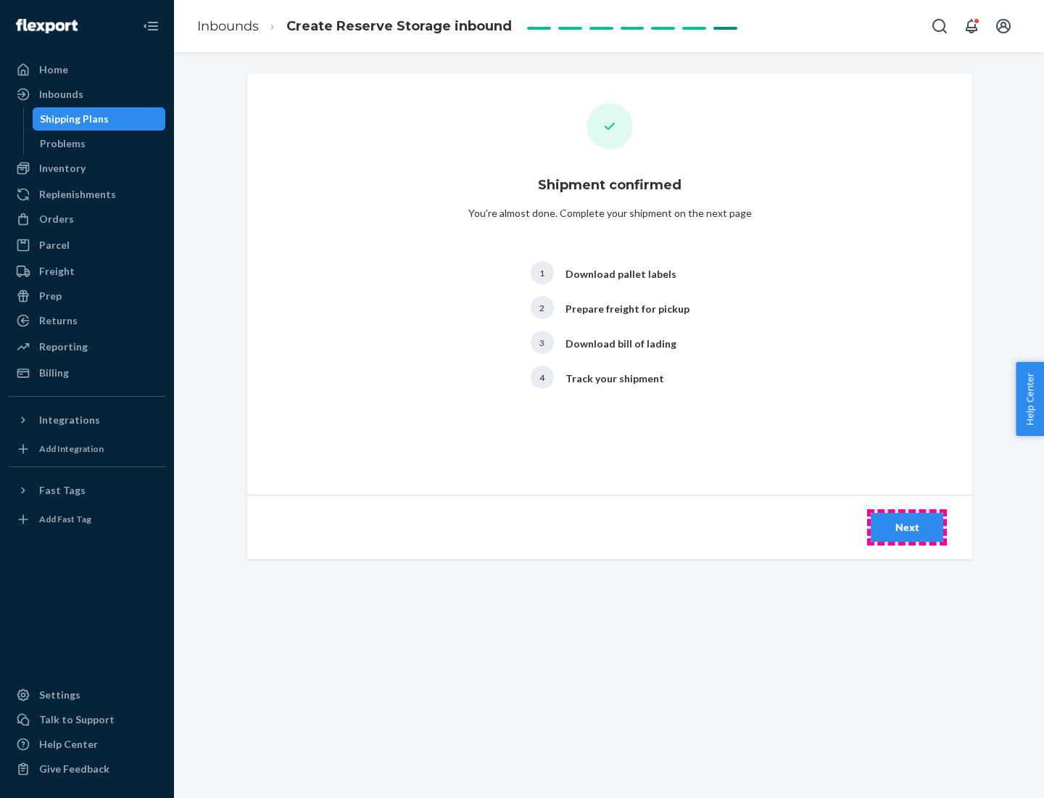
click at [907, 527] on div "Next" at bounding box center [907, 527] width 48 height 15
